Goal: Task Accomplishment & Management: Use online tool/utility

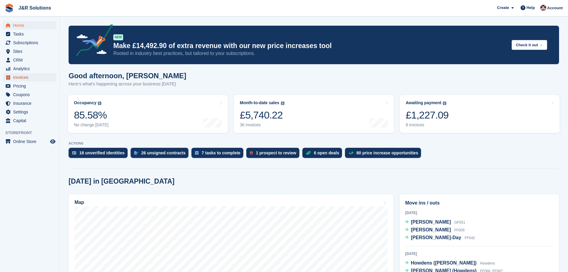
click at [20, 78] on span "Invoices" at bounding box center [31, 77] width 36 height 8
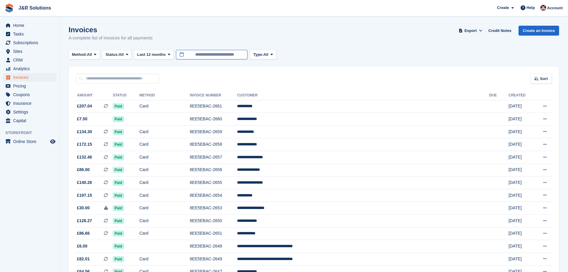
click at [196, 53] on input "**********" at bounding box center [212, 55] width 72 height 10
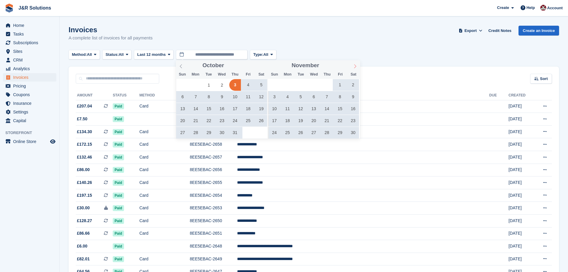
click at [356, 65] on icon at bounding box center [355, 66] width 4 height 4
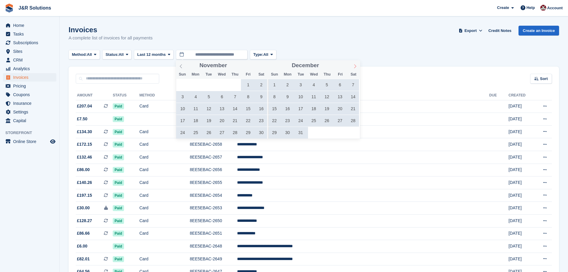
click at [356, 65] on icon at bounding box center [355, 66] width 4 height 4
type input "****"
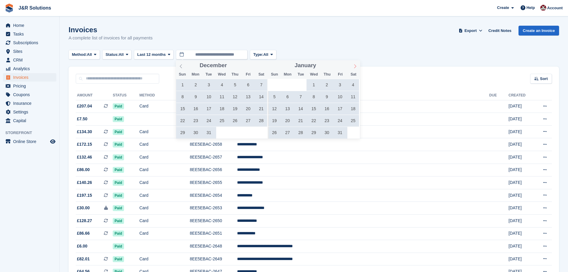
click at [356, 65] on icon at bounding box center [355, 66] width 4 height 4
type input "****"
click at [356, 65] on icon at bounding box center [355, 66] width 4 height 4
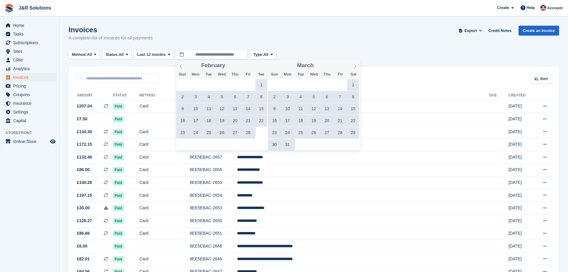
click at [356, 65] on icon at bounding box center [355, 66] width 4 height 4
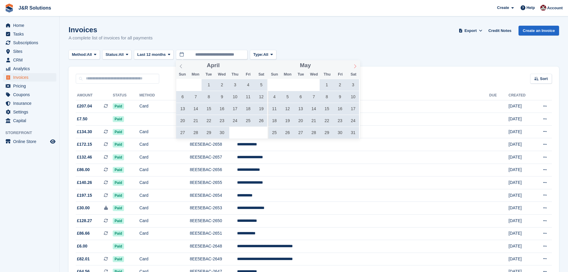
click at [356, 65] on icon at bounding box center [355, 66] width 4 height 4
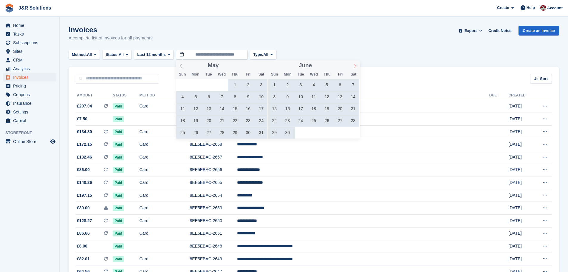
click at [356, 65] on icon at bounding box center [355, 66] width 4 height 4
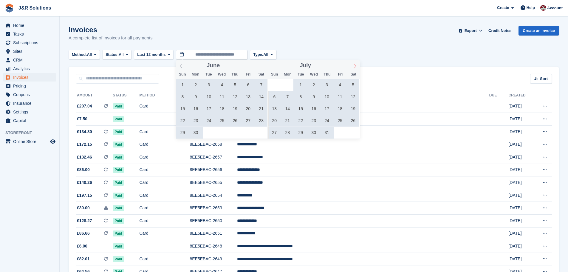
click at [356, 65] on icon at bounding box center [355, 66] width 4 height 4
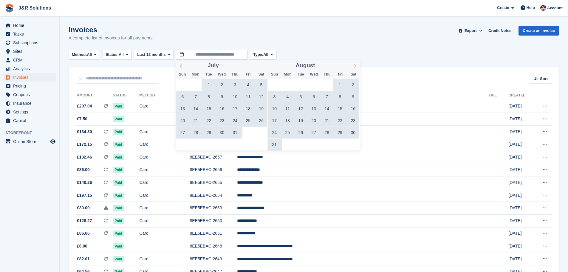
click at [356, 65] on icon at bounding box center [355, 66] width 4 height 4
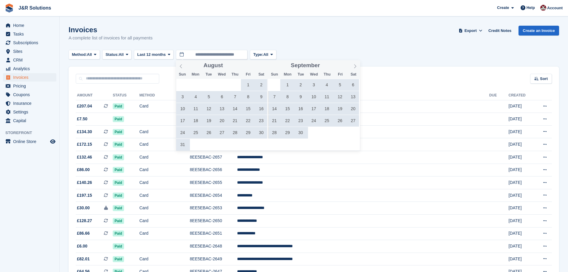
click at [288, 134] on span "29" at bounding box center [288, 133] width 12 height 12
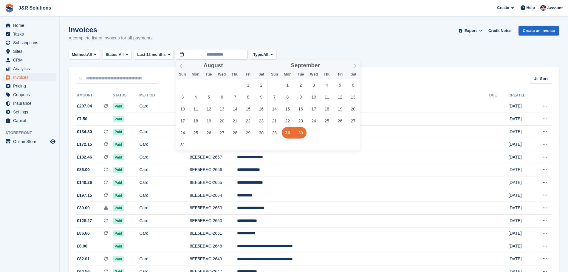
click at [302, 134] on span "30" at bounding box center [301, 133] width 12 height 12
type input "**********"
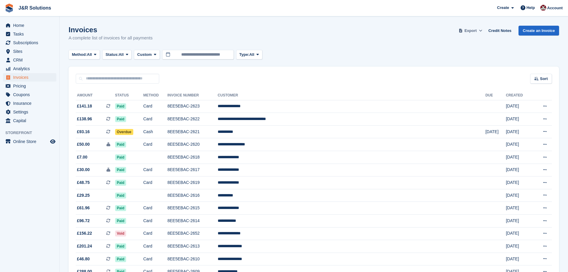
click at [474, 31] on span "Export" at bounding box center [471, 31] width 12 height 6
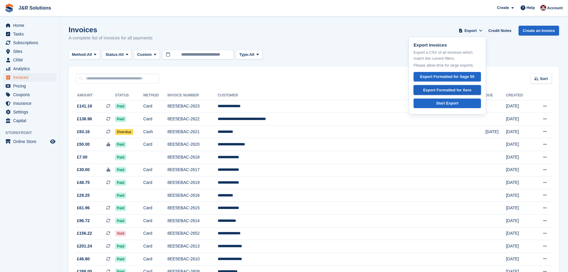
click at [447, 89] on div "Export Formatted for Xero" at bounding box center [447, 90] width 48 height 6
click at [446, 87] on div "Export Formatted for Xero" at bounding box center [447, 90] width 48 height 6
click at [529, 50] on div "Method: All All Bank Transfer Cash Cheque Debit/Credit Card Direct Debit SEPA D…" at bounding box center [314, 55] width 491 height 10
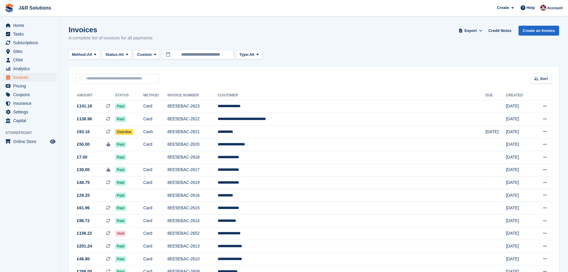
click at [291, 28] on div "Invoices A complete list of invoices for all payments Export Export Invoices Ex…" at bounding box center [314, 37] width 491 height 23
drag, startPoint x: 12, startPoint y: 26, endPoint x: 57, endPoint y: 39, distance: 46.3
click at [12, 26] on link "Home" at bounding box center [29, 25] width 53 height 8
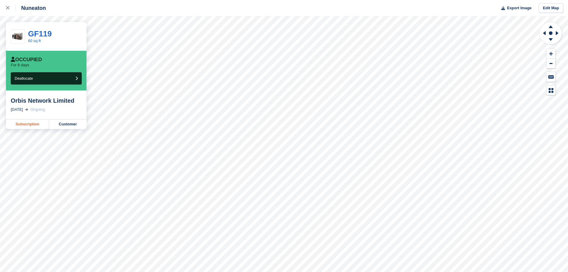
click at [32, 126] on link "Subscription" at bounding box center [27, 124] width 43 height 10
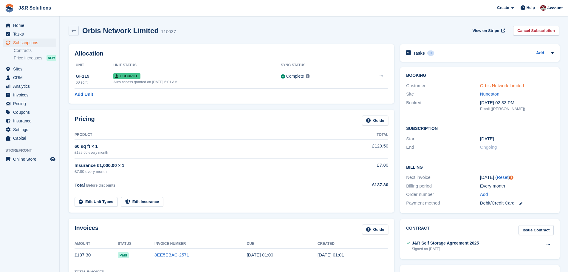
click at [489, 86] on link "Orbis Network Limited" at bounding box center [502, 85] width 44 height 5
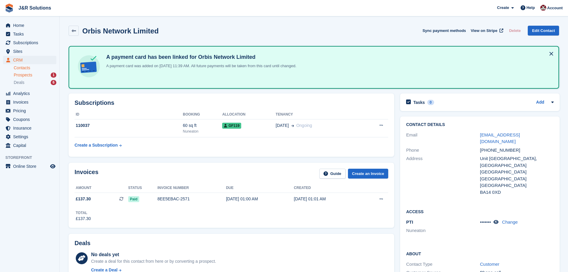
click at [43, 77] on div "Prospects 1" at bounding box center [35, 75] width 43 height 6
